Goal: Task Accomplishment & Management: Use online tool/utility

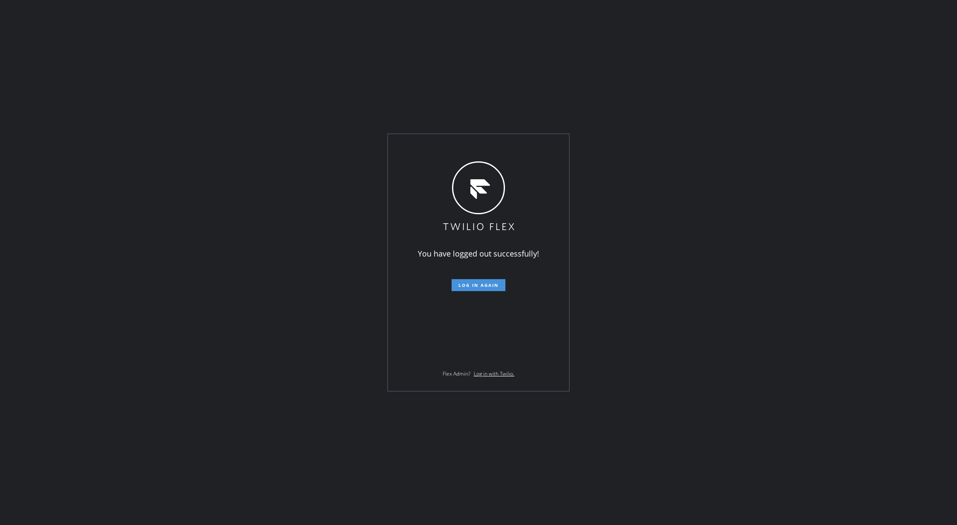
click at [486, 289] on button "Log in again" at bounding box center [479, 285] width 54 height 12
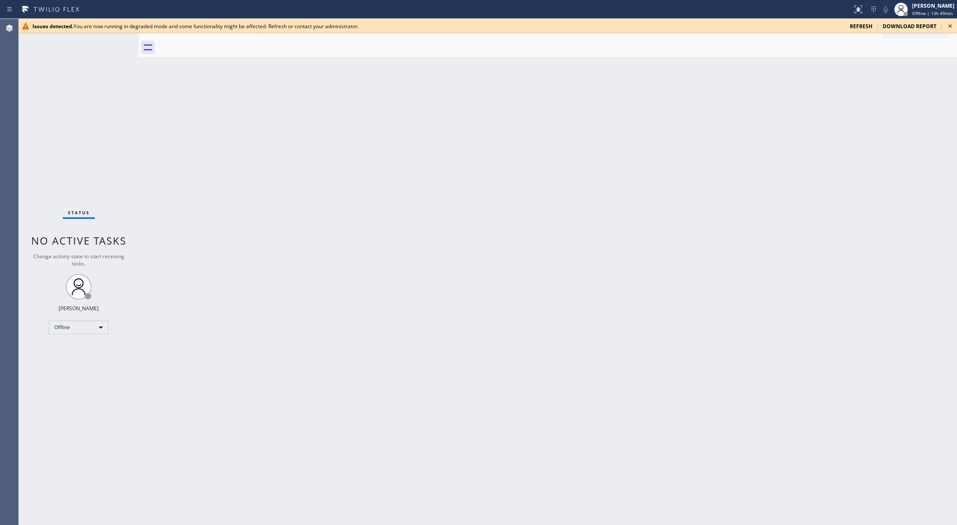
click at [862, 26] on span "refresh" at bounding box center [861, 26] width 23 height 7
